Goal: Register for event/course

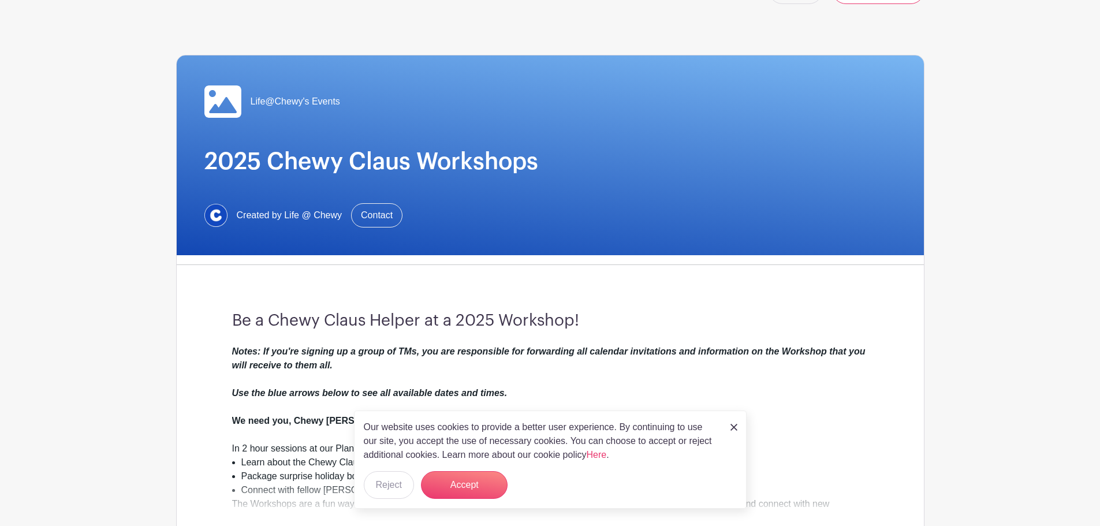
scroll to position [58, 0]
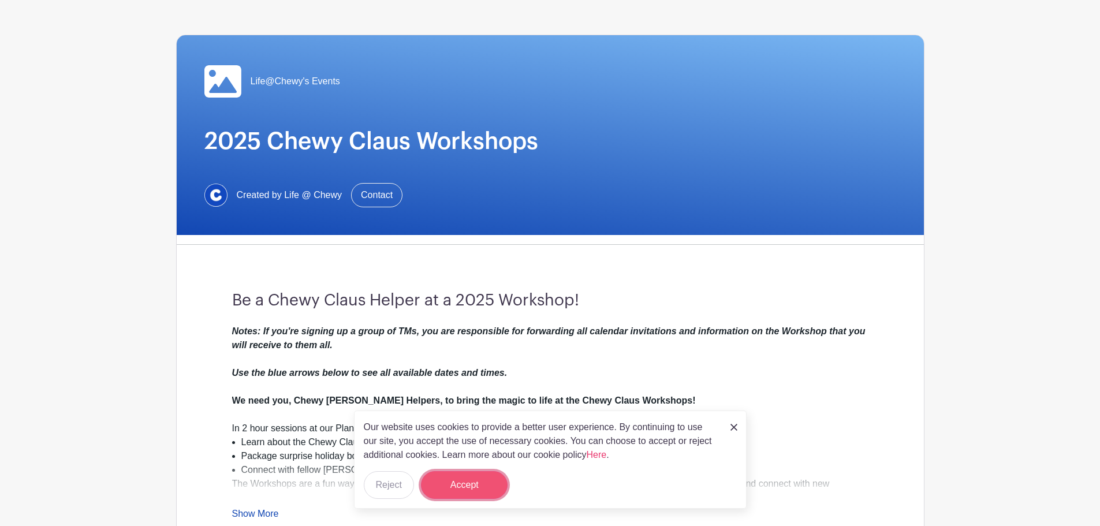
click at [488, 489] on button "Accept" at bounding box center [464, 485] width 87 height 28
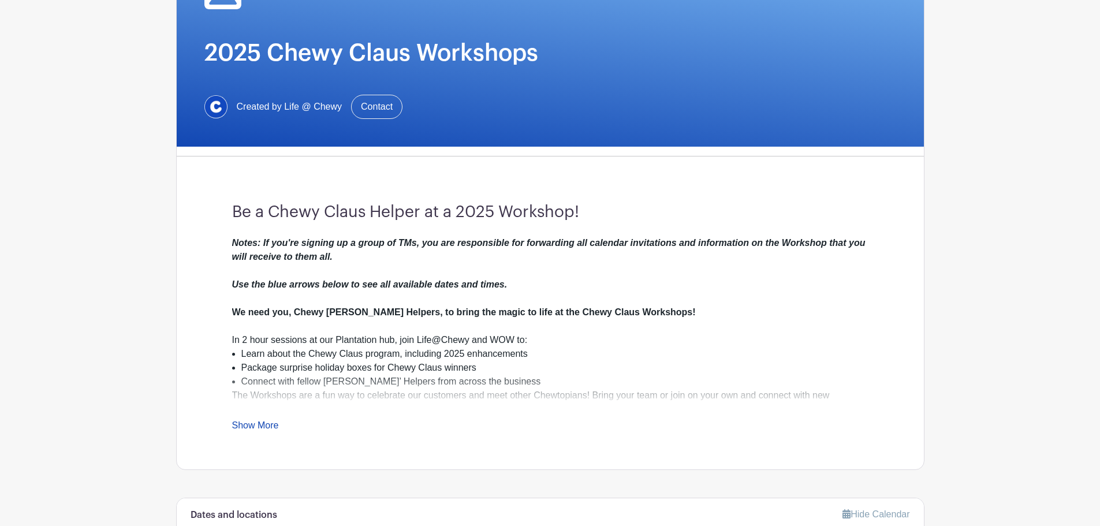
scroll to position [173, 0]
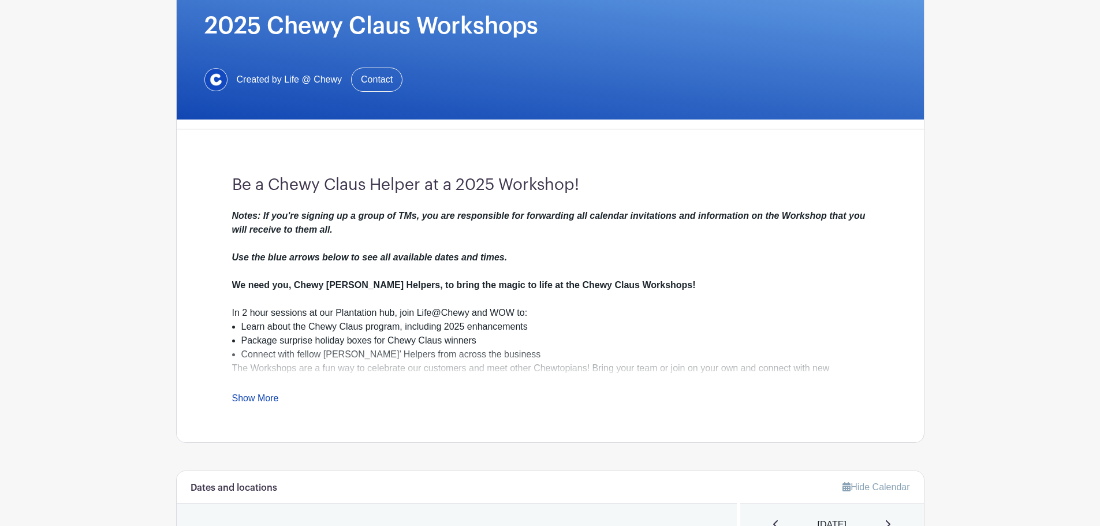
click at [248, 398] on link "Show More" at bounding box center [255, 400] width 47 height 14
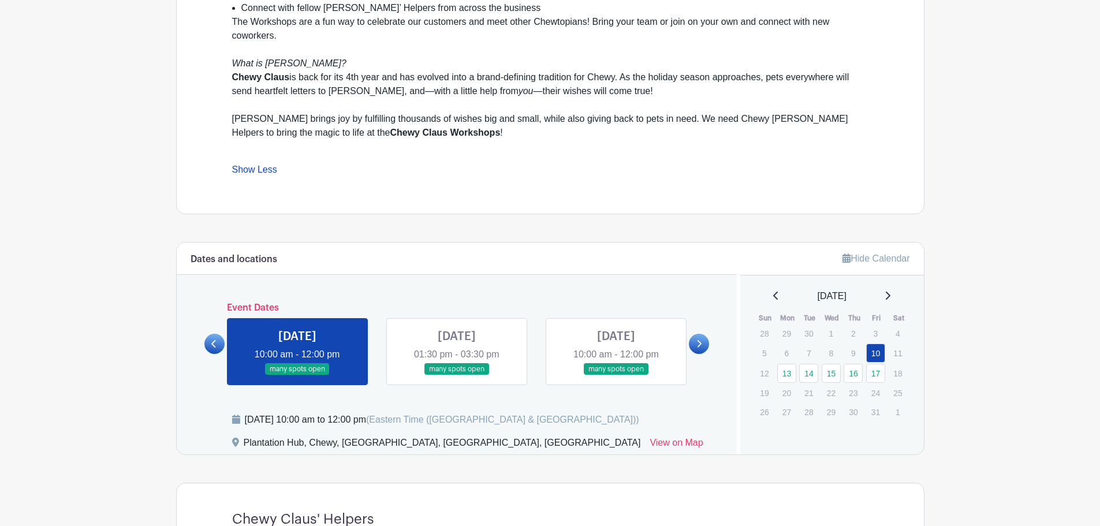
scroll to position [577, 0]
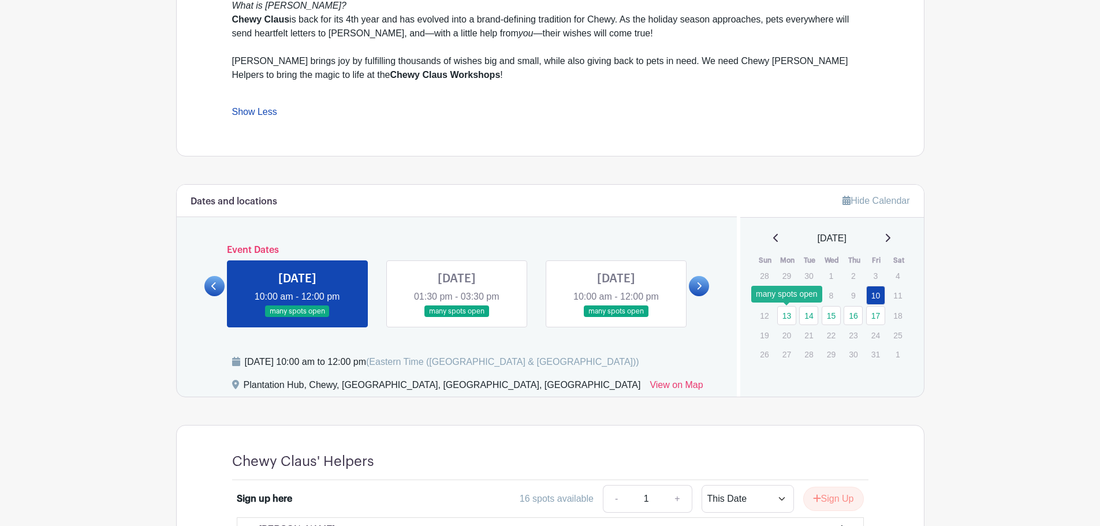
click at [790, 317] on link "13" at bounding box center [786, 315] width 19 height 19
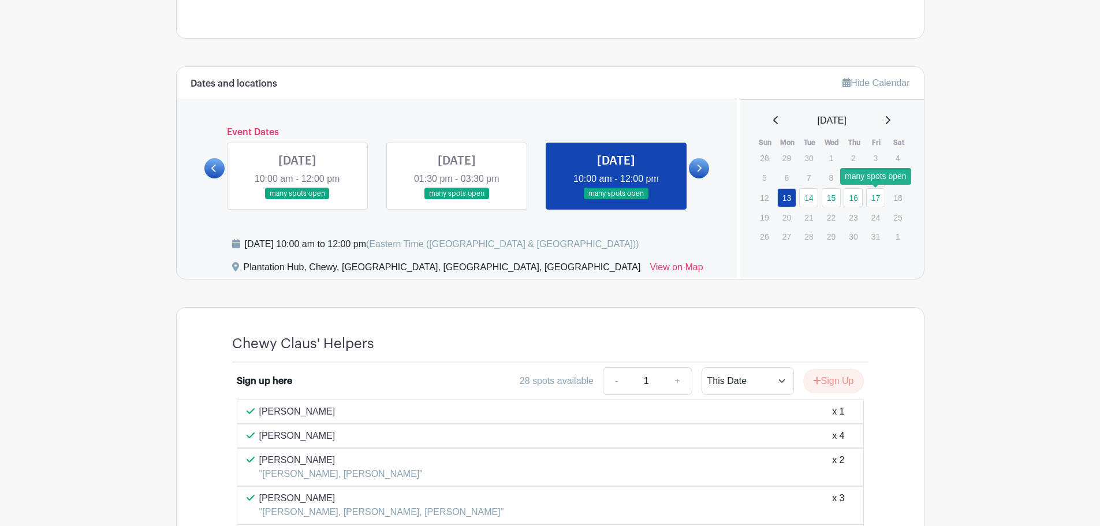
click at [874, 201] on link "17" at bounding box center [875, 197] width 19 height 19
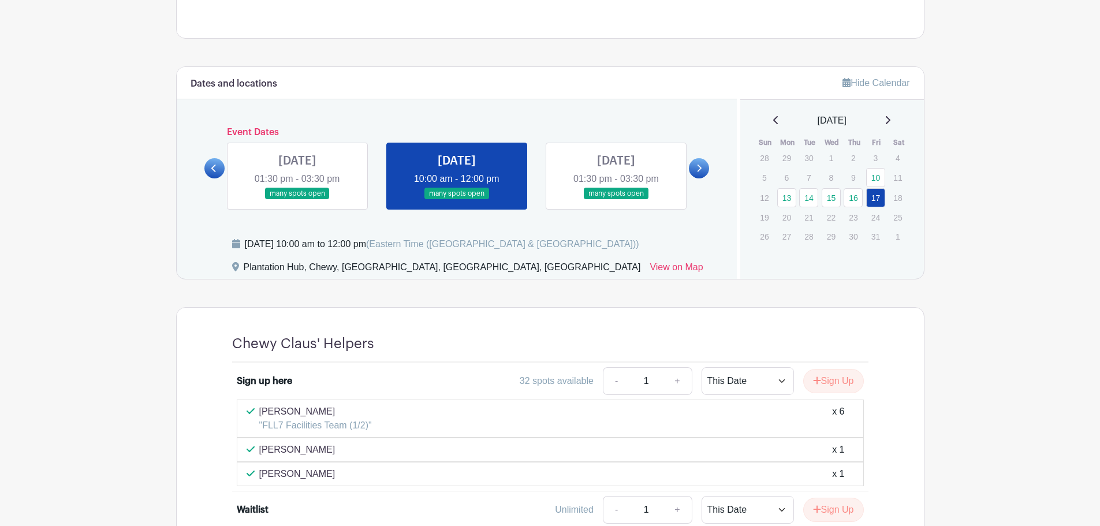
click at [616, 200] on link at bounding box center [616, 200] width 0 height 0
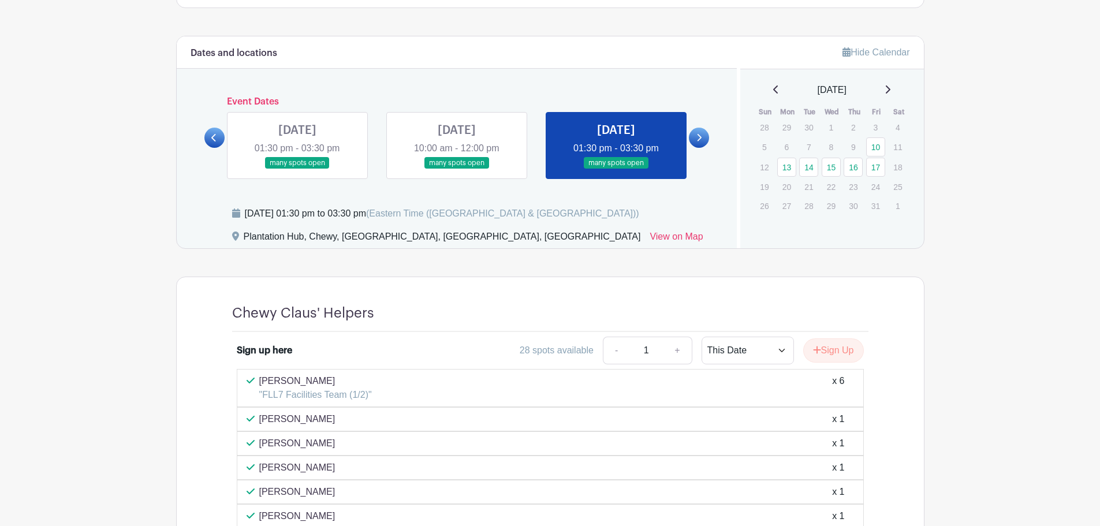
scroll to position [609, 0]
click at [835, 347] on button "Sign Up" at bounding box center [833, 349] width 61 height 24
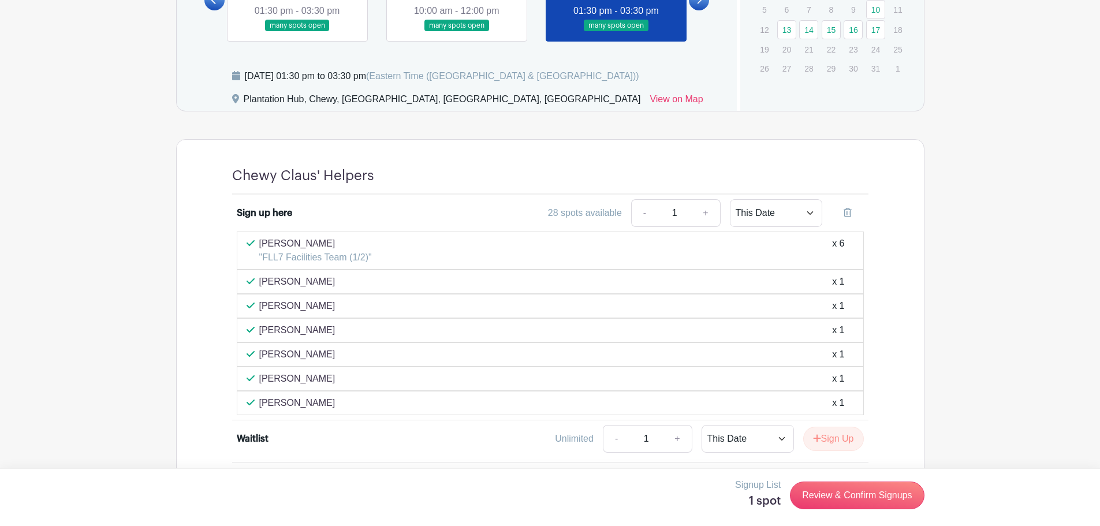
scroll to position [782, 0]
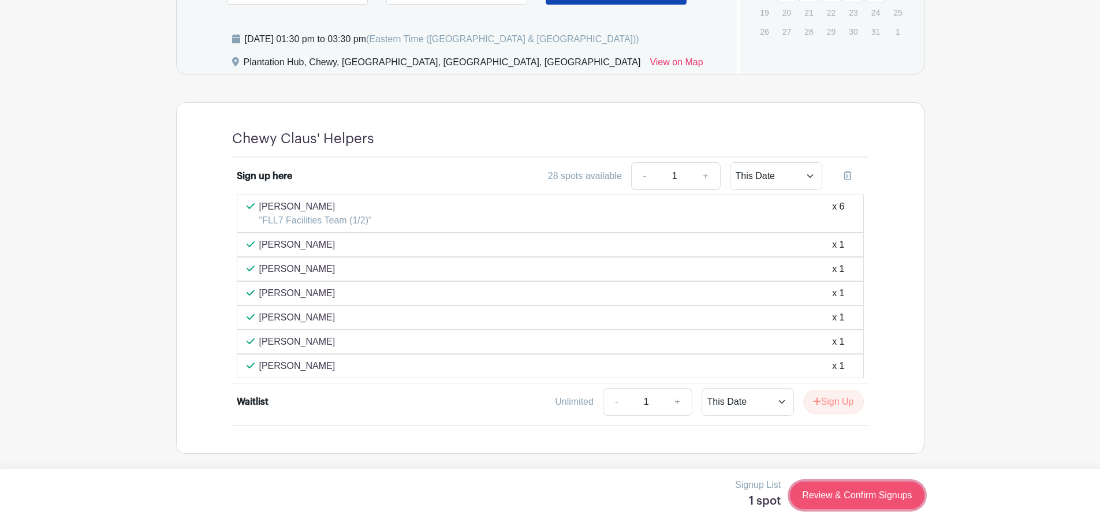
click at [885, 489] on link "Review & Confirm Signups" at bounding box center [857, 495] width 134 height 28
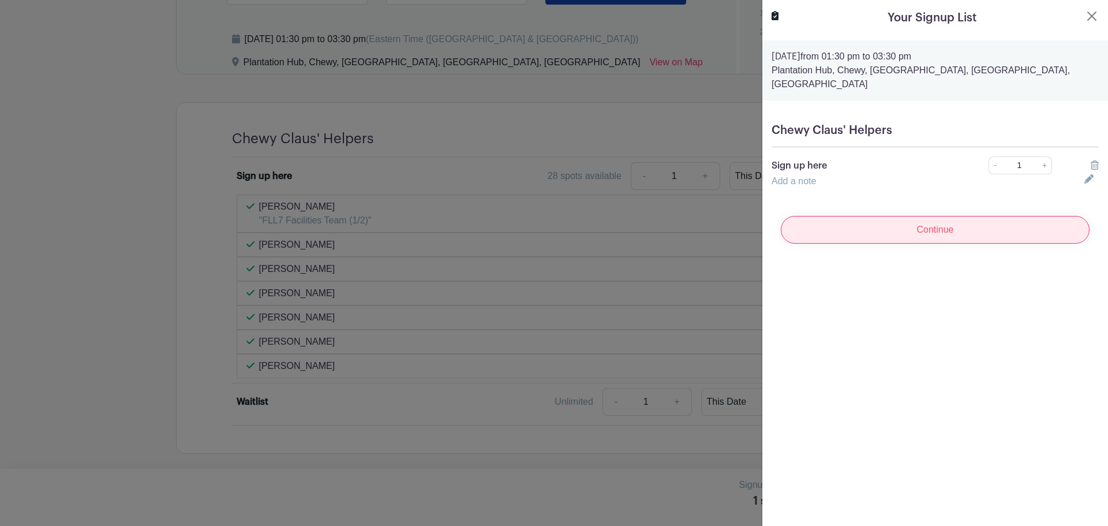
click at [960, 216] on input "Continue" at bounding box center [935, 230] width 309 height 28
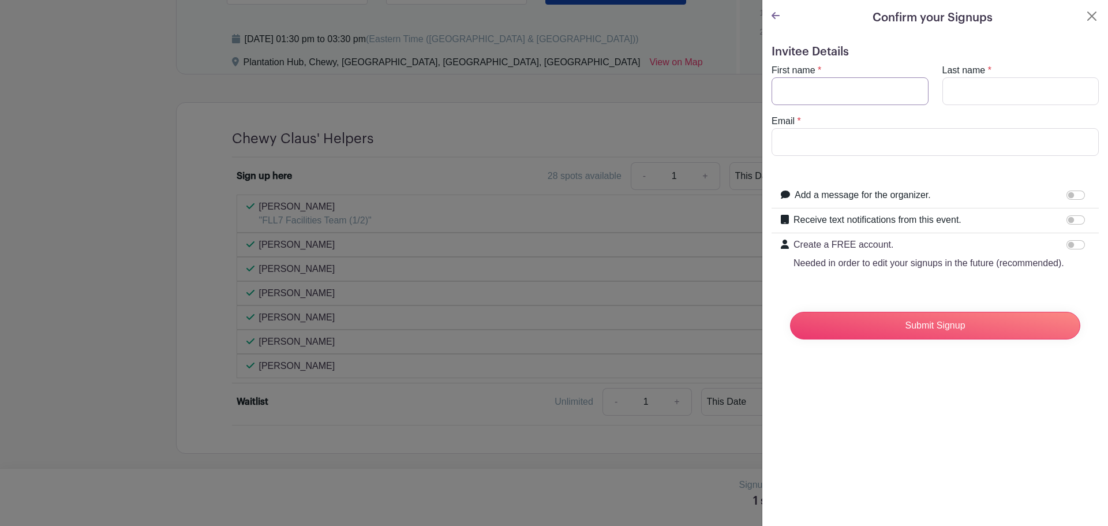
click at [846, 87] on input "First name" at bounding box center [850, 91] width 157 height 28
type input "[PERSON_NAME]"
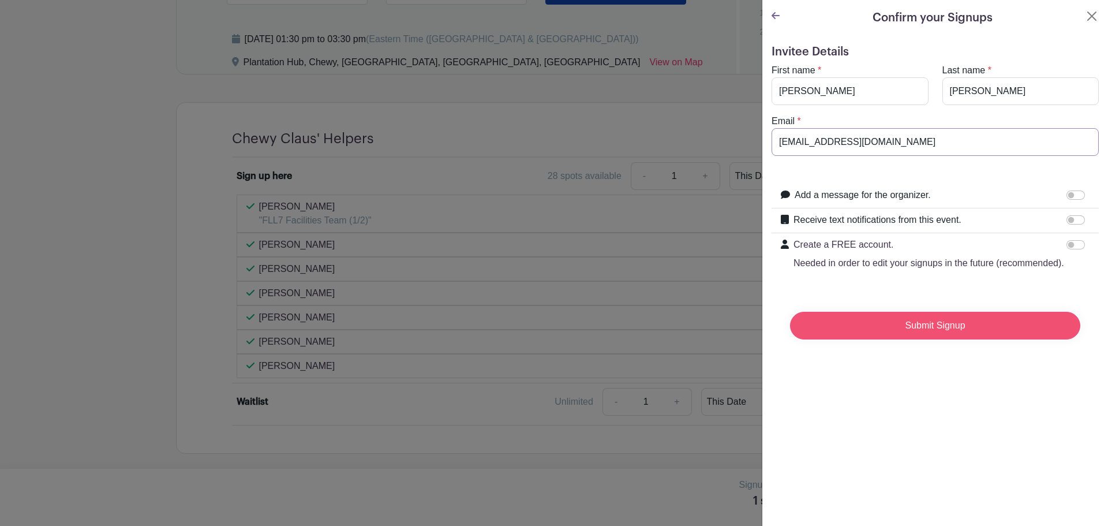
type input "[EMAIL_ADDRESS][DOMAIN_NAME]"
click at [910, 337] on input "Submit Signup" at bounding box center [935, 326] width 290 height 28
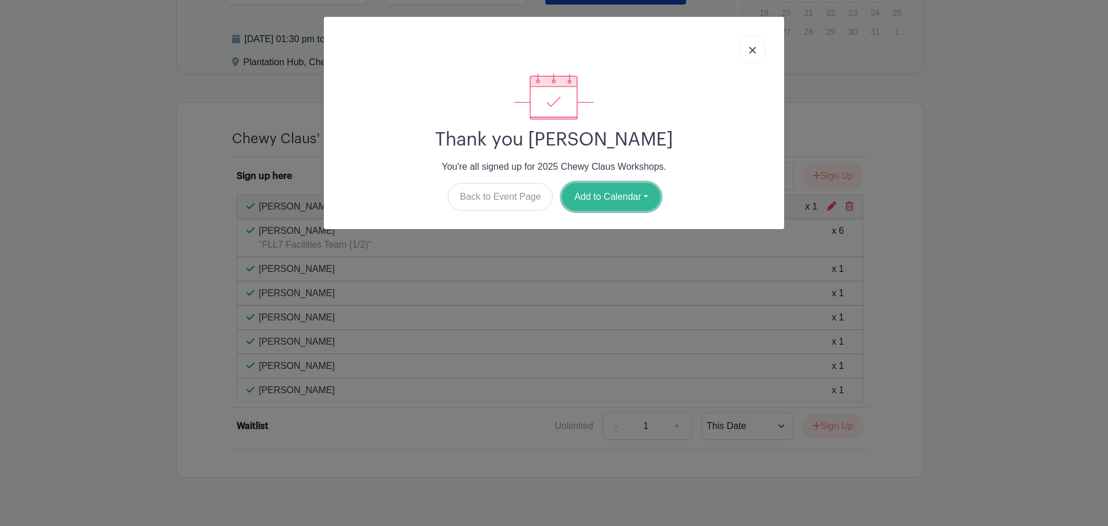
click at [624, 197] on button "Add to Calendar" at bounding box center [611, 197] width 98 height 28
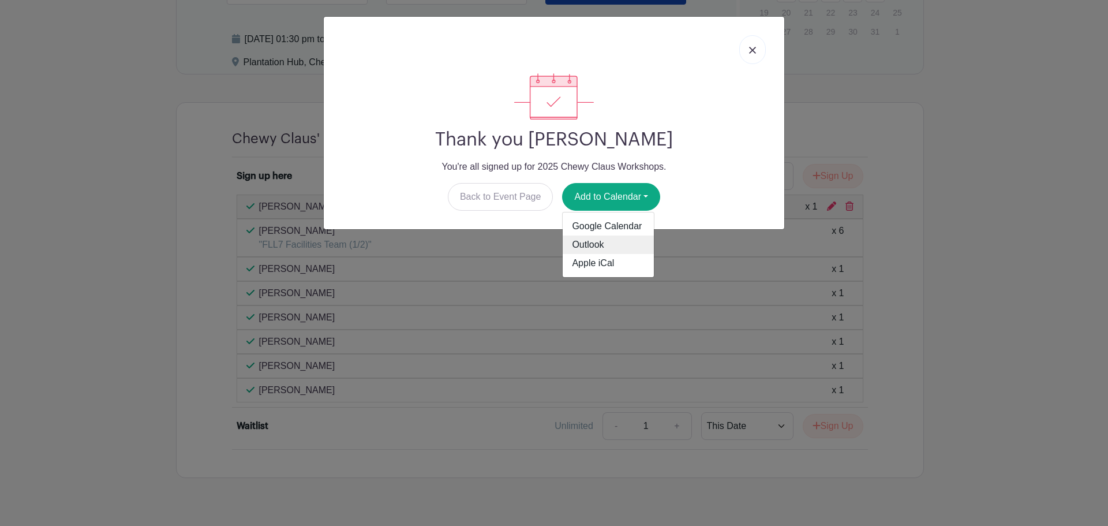
click at [616, 247] on link "Outlook" at bounding box center [608, 245] width 91 height 18
click at [1081, 314] on div "Thank you [PERSON_NAME] You're all signed up for [STREET_ADDRESS] Workshops. Ba…" at bounding box center [554, 263] width 1108 height 526
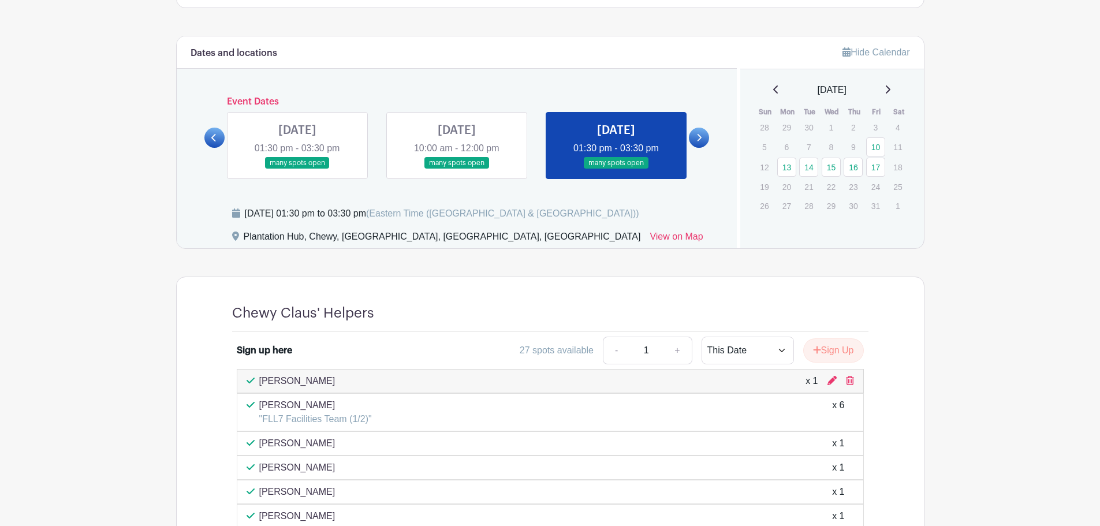
scroll to position [575, 0]
